Goal: Find specific page/section: Find specific page/section

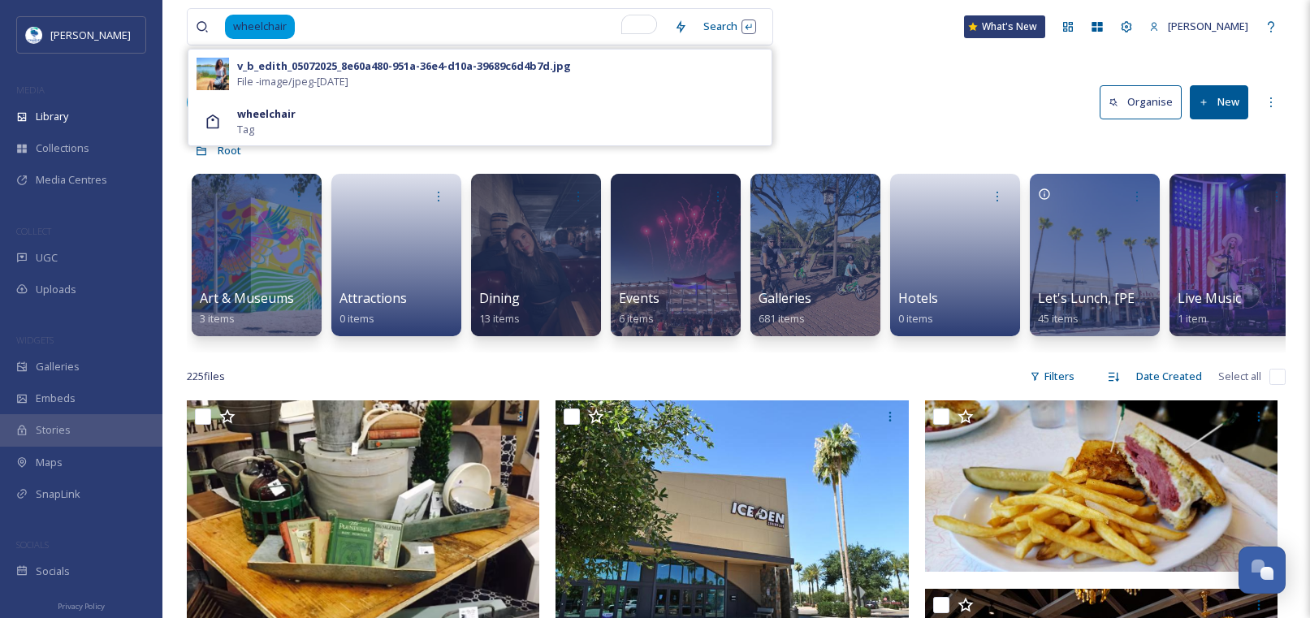
scroll to position [1705, 0]
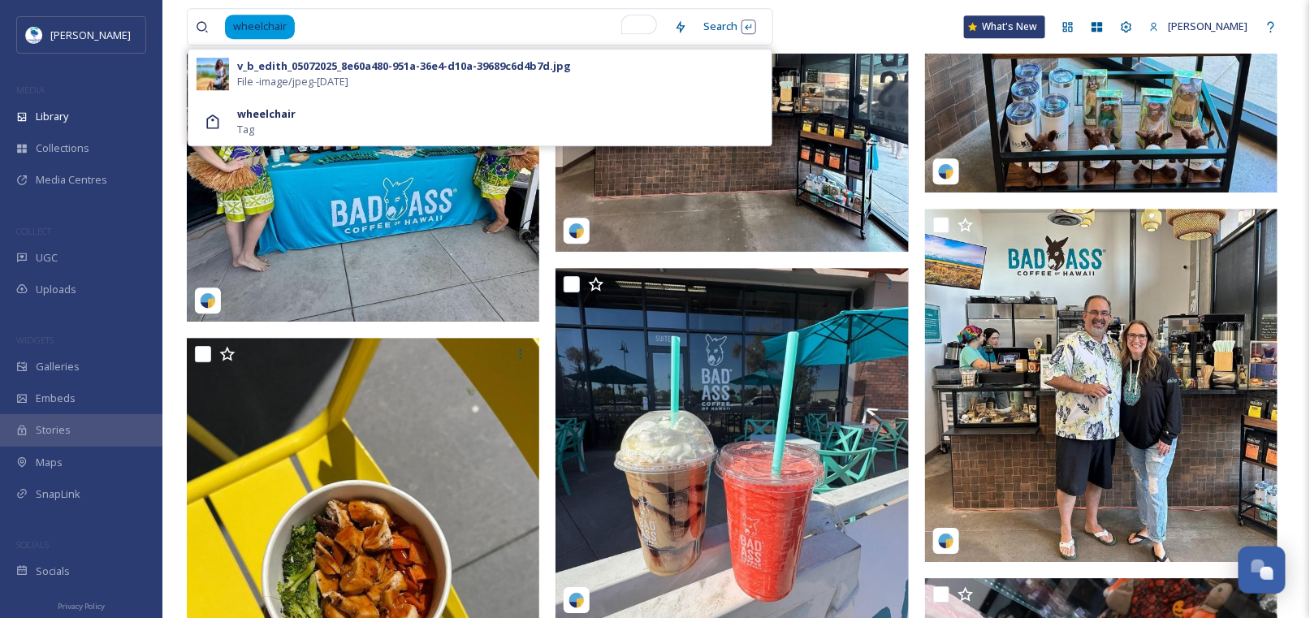
click at [307, 75] on span "File - image/jpeg - [DATE]" at bounding box center [292, 81] width 111 height 15
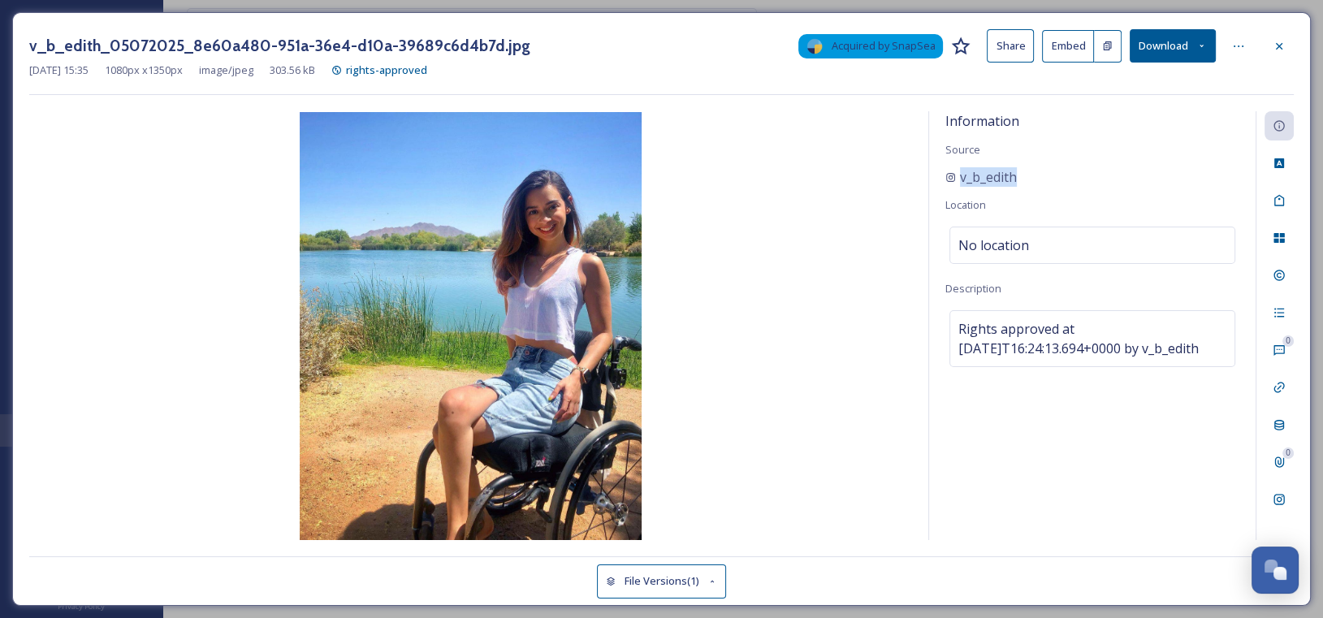
click at [937, 177] on div "Information Source v_b_edith Location No location Description Rights approved a…" at bounding box center [1092, 325] width 326 height 429
copy span "v_b_edith"
click at [991, 174] on span "v_b_edith" at bounding box center [988, 176] width 57 height 19
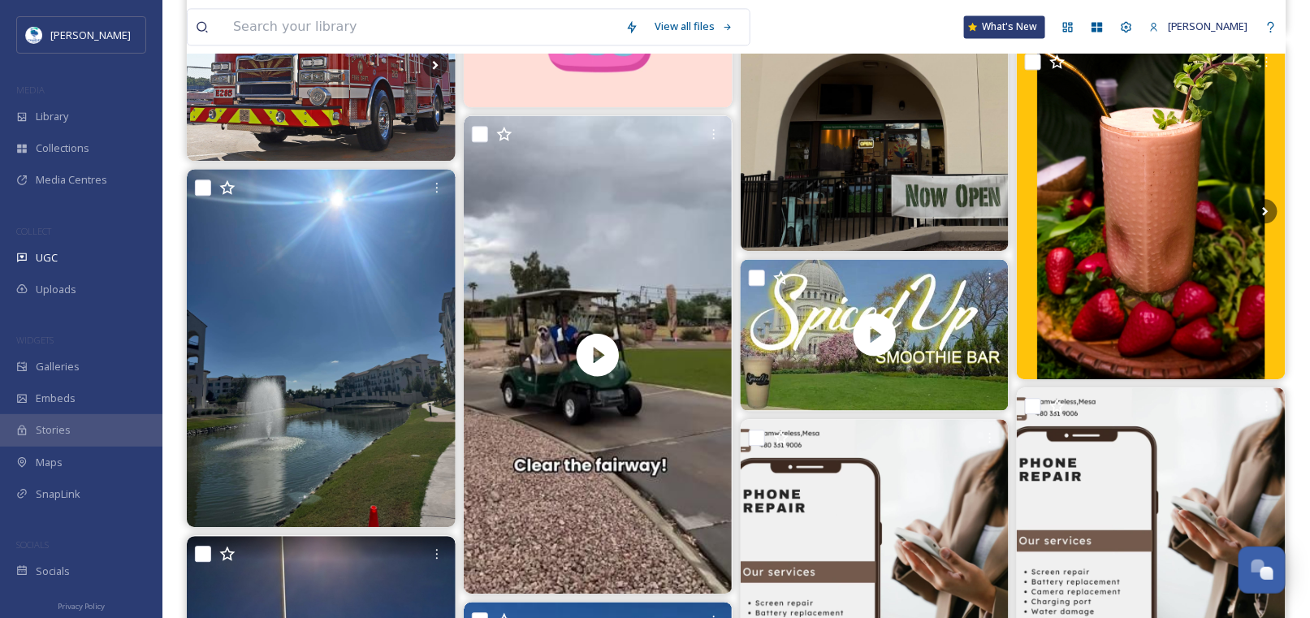
scroll to position [1380, 0]
